Goal: Find specific page/section

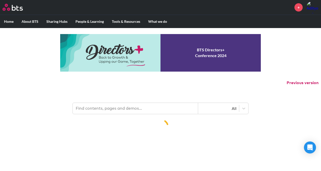
click at [148, 78] on p "Previous version" at bounding box center [160, 83] width 321 height 11
click at [149, 108] on input "text" at bounding box center [135, 108] width 125 height 11
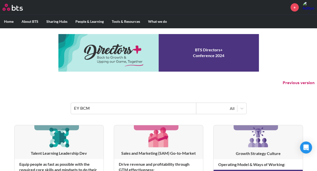
type input "EY BCM"
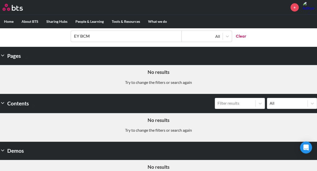
scroll to position [64, 0]
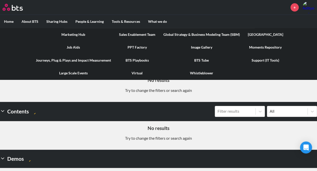
click at [266, 33] on link "[GEOGRAPHIC_DATA]" at bounding box center [265, 34] width 43 height 13
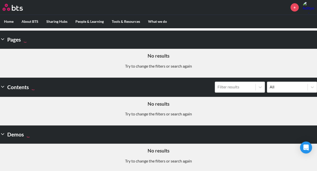
scroll to position [89, 0]
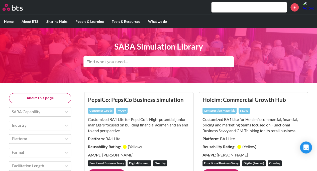
click at [115, 64] on input "text" at bounding box center [158, 61] width 150 height 11
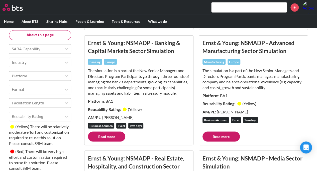
scroll to position [426, 0]
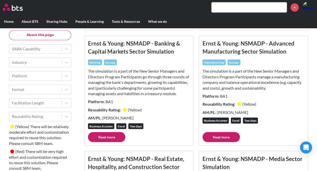
type input "EY"
click at [112, 132] on link "Read more" at bounding box center [106, 137] width 37 height 10
